Goal: Task Accomplishment & Management: Use online tool/utility

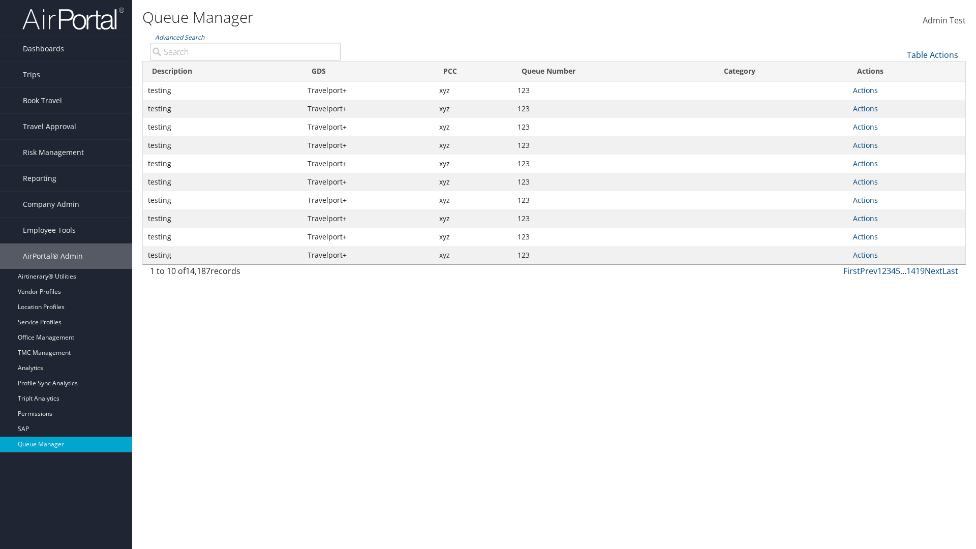
click at [866, 90] on link "Actions" at bounding box center [865, 90] width 25 height 10
click at [827, 174] on link "Push To Queue" at bounding box center [827, 174] width 95 height 17
type input "Push To Queue"
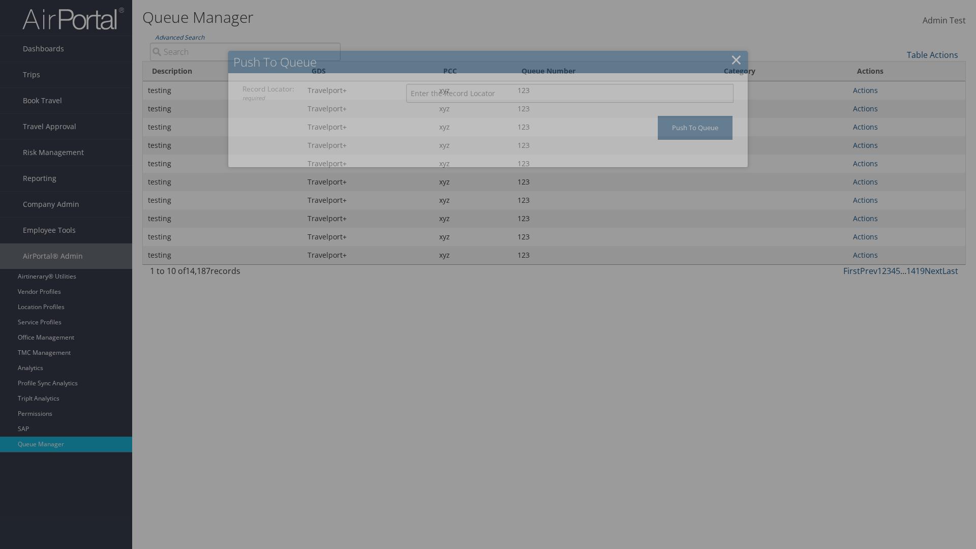
click at [570, 93] on input "Record Locator: required" at bounding box center [570, 93] width 328 height 19
type input "123"
click at [695, 128] on input "Push To Queue" at bounding box center [695, 128] width 75 height 24
